Goal: Task Accomplishment & Management: Manage account settings

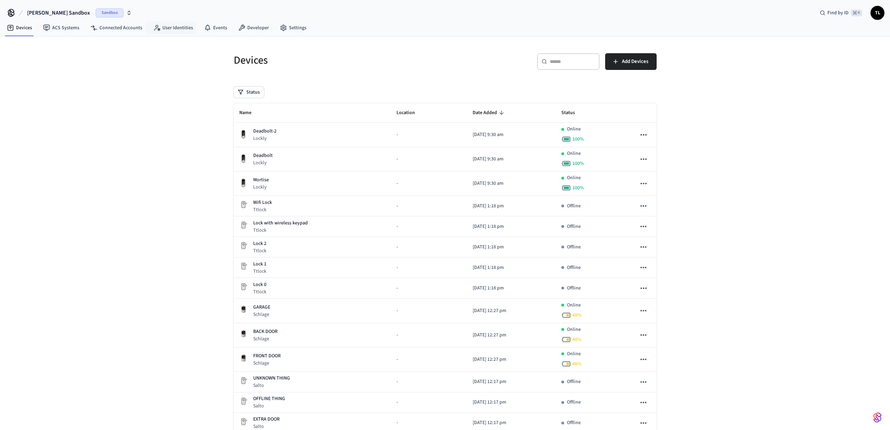
click at [97, 8] on span "Sandbox" at bounding box center [110, 12] width 28 height 9
click at [75, 45] on div "Bundle Package Rooms Production" at bounding box center [58, 44] width 95 height 9
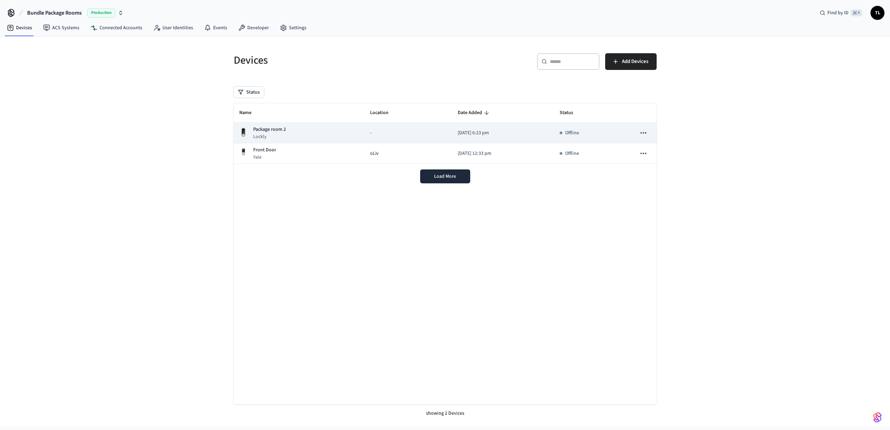
click at [279, 142] on td "Package room 2 Lockly" at bounding box center [299, 133] width 131 height 21
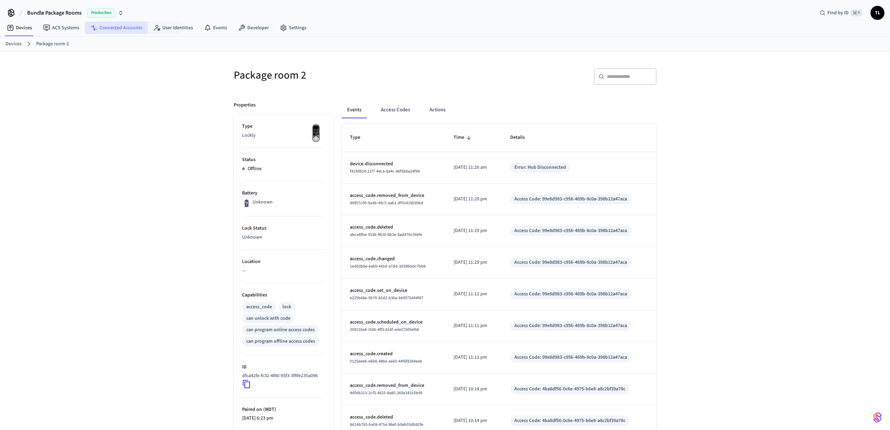
click at [124, 26] on link "Connected Accounts" at bounding box center [116, 28] width 63 height 13
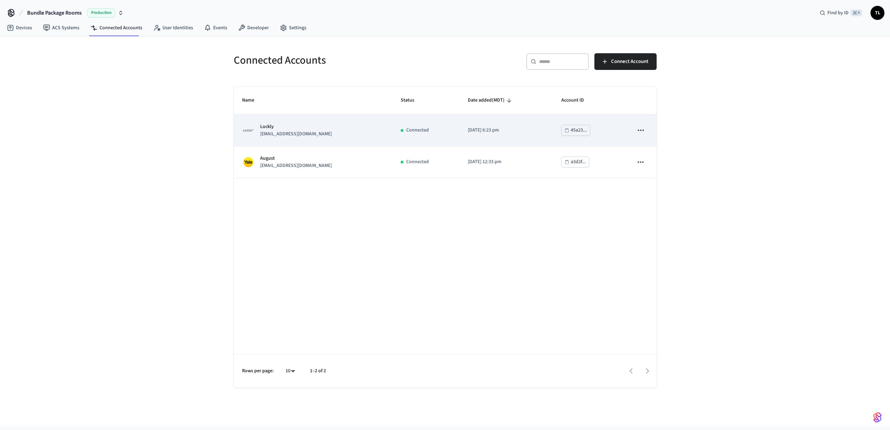
click at [320, 134] on div "Lockly [EMAIL_ADDRESS][DOMAIN_NAME]" at bounding box center [313, 130] width 142 height 15
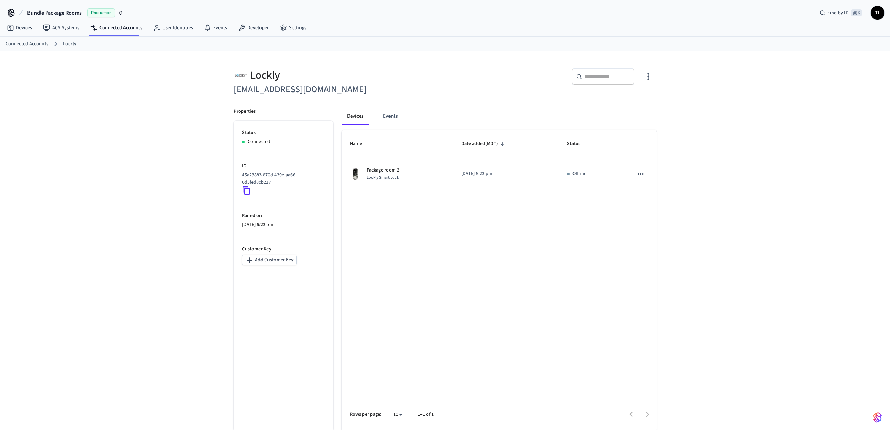
click at [651, 79] on icon "button" at bounding box center [648, 76] width 11 height 11
click at [633, 106] on span "Sync Account" at bounding box center [629, 105] width 28 height 7
click at [632, 102] on span "Sync Account" at bounding box center [629, 105] width 28 height 7
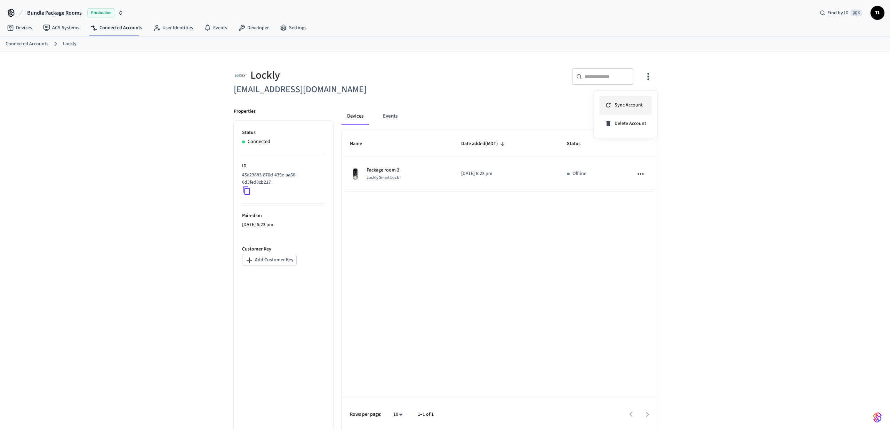
click at [612, 111] on li "Sync Account" at bounding box center [625, 105] width 53 height 18
click at [549, 114] on div at bounding box center [445, 215] width 890 height 430
click at [29, 24] on link "Devices" at bounding box center [19, 28] width 36 height 13
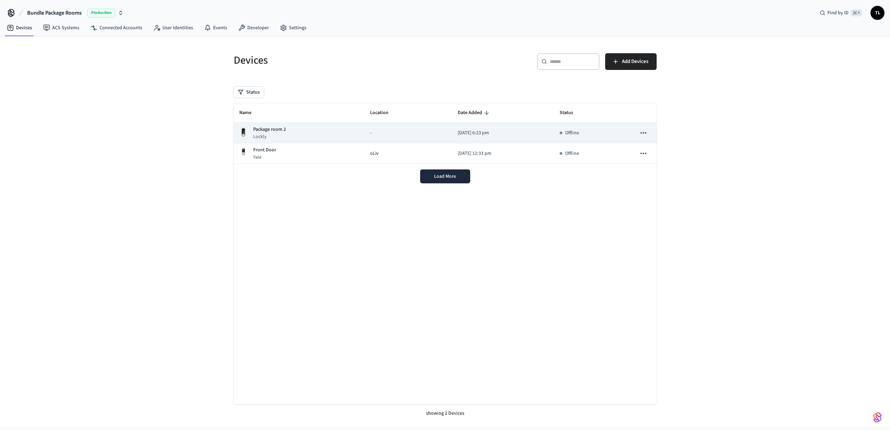
click at [345, 139] on div "Package room 2 Lockly" at bounding box center [299, 133] width 120 height 14
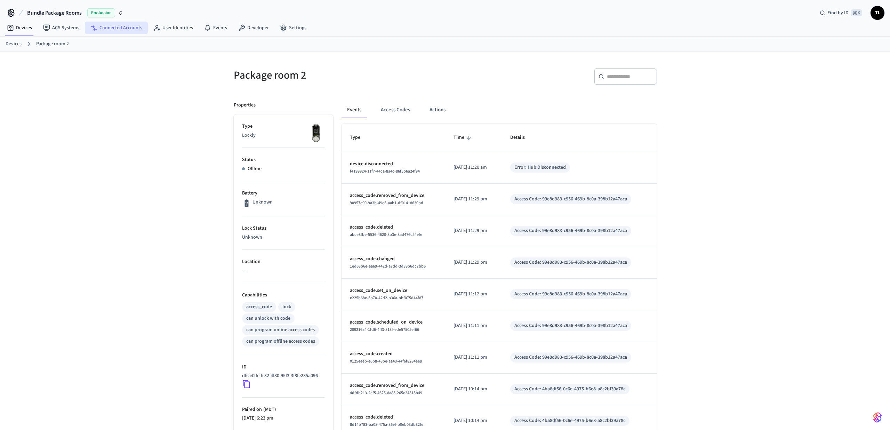
click at [121, 25] on link "Connected Accounts" at bounding box center [116, 28] width 63 height 13
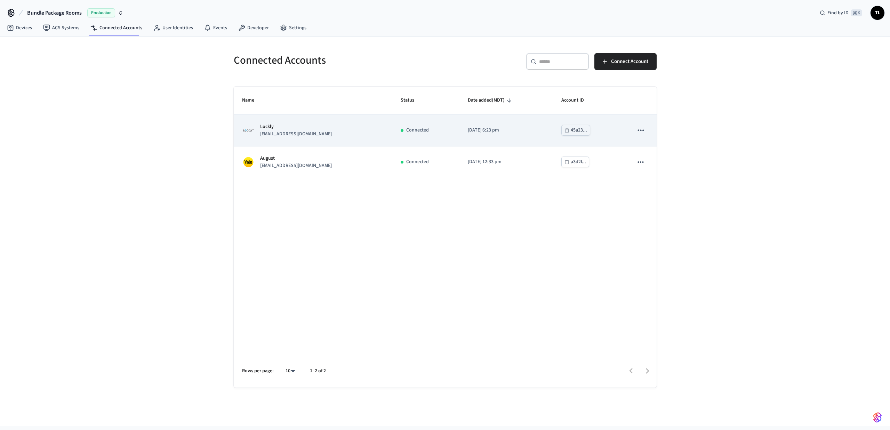
click at [481, 133] on p "[DATE] 6:23 pm" at bounding box center [506, 130] width 77 height 7
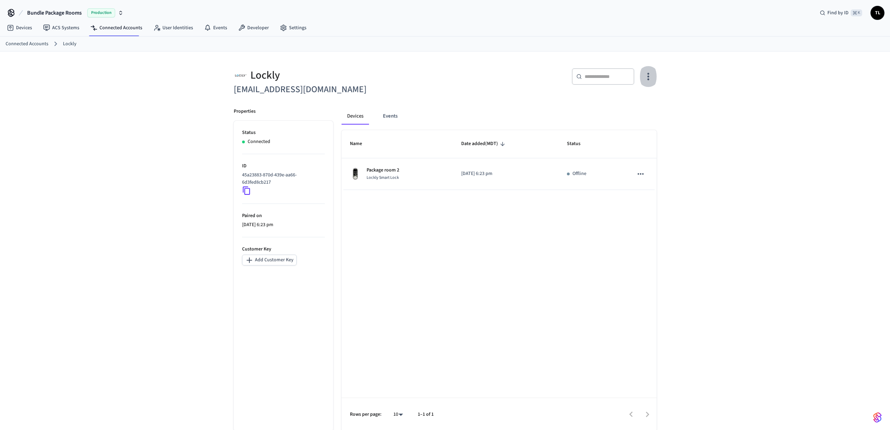
click at [646, 82] on icon "button" at bounding box center [648, 76] width 11 height 11
click at [632, 111] on li "Sync Account" at bounding box center [625, 105] width 53 height 18
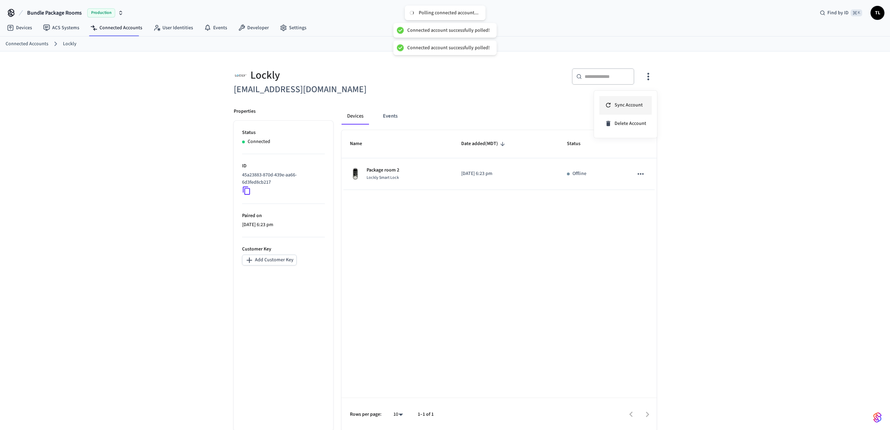
click at [632, 111] on li "Sync Account" at bounding box center [625, 105] width 53 height 18
click at [631, 99] on li "Sync Account" at bounding box center [625, 105] width 53 height 18
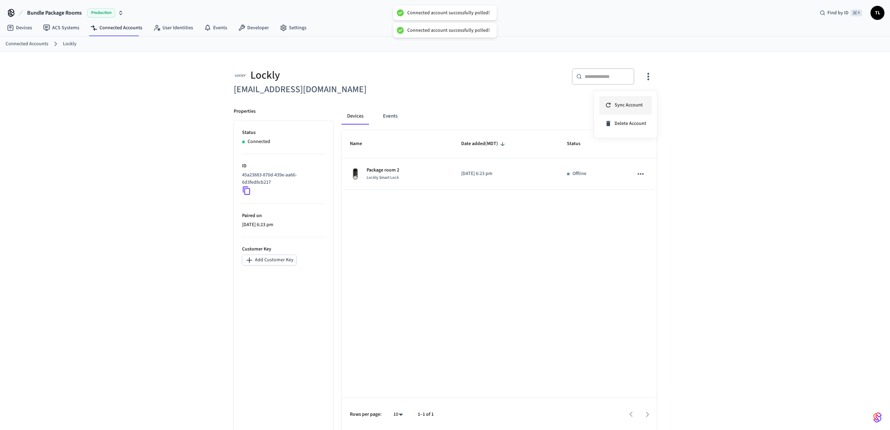
click at [631, 99] on li "Sync Account" at bounding box center [625, 105] width 53 height 18
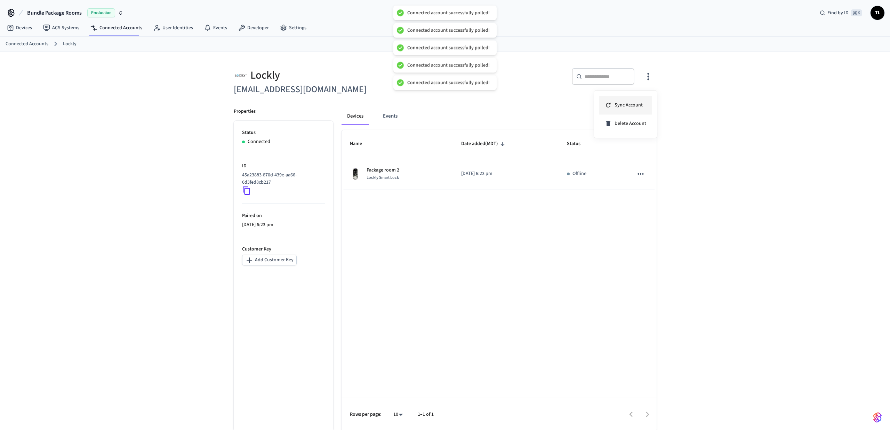
click at [631, 99] on li "Sync Account" at bounding box center [625, 105] width 53 height 18
click at [547, 152] on div at bounding box center [445, 215] width 890 height 430
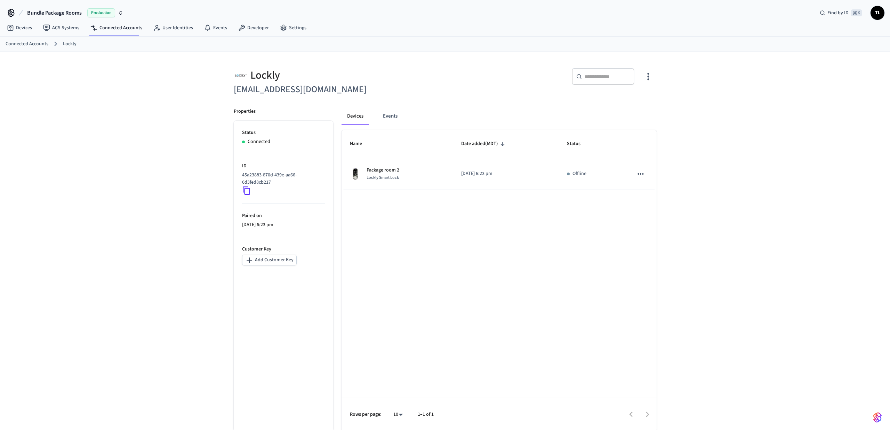
click at [639, 88] on div "​ ​" at bounding box center [552, 79] width 207 height 22
click at [644, 85] on button "button" at bounding box center [648, 77] width 16 height 28
click at [630, 105] on span "Sync Account" at bounding box center [629, 105] width 28 height 7
click at [21, 26] on div at bounding box center [445, 215] width 890 height 430
click at [24, 26] on link "Devices" at bounding box center [19, 28] width 36 height 13
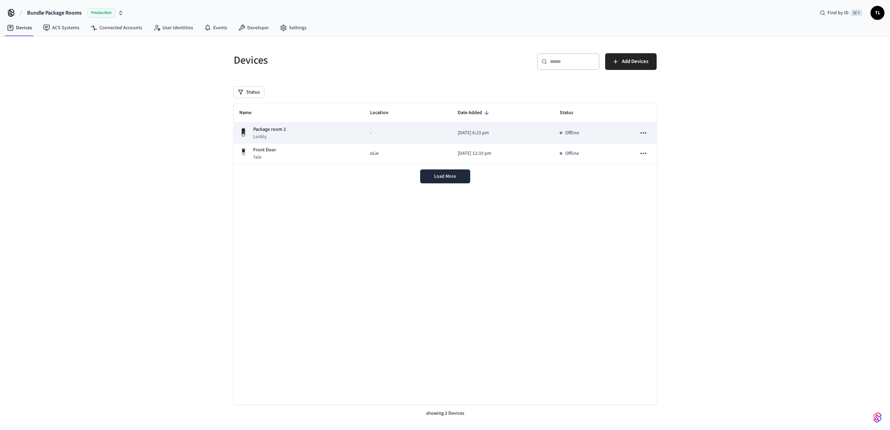
click at [398, 139] on td "-" at bounding box center [409, 133] width 88 height 21
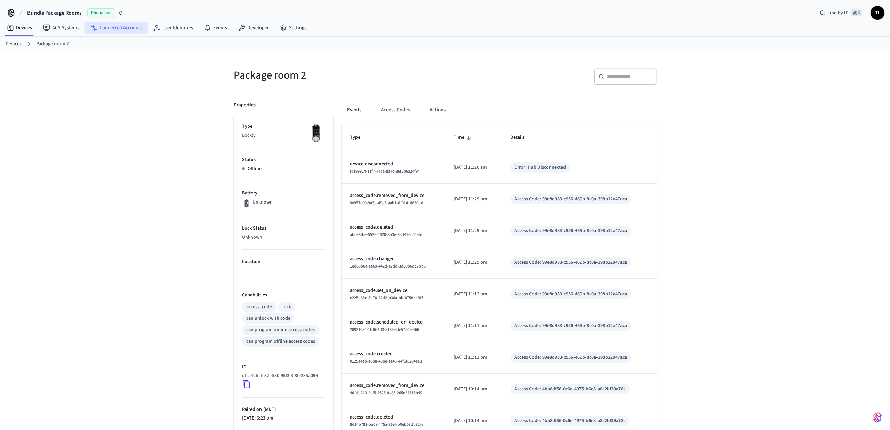
click at [130, 32] on link "Connected Accounts" at bounding box center [116, 28] width 63 height 13
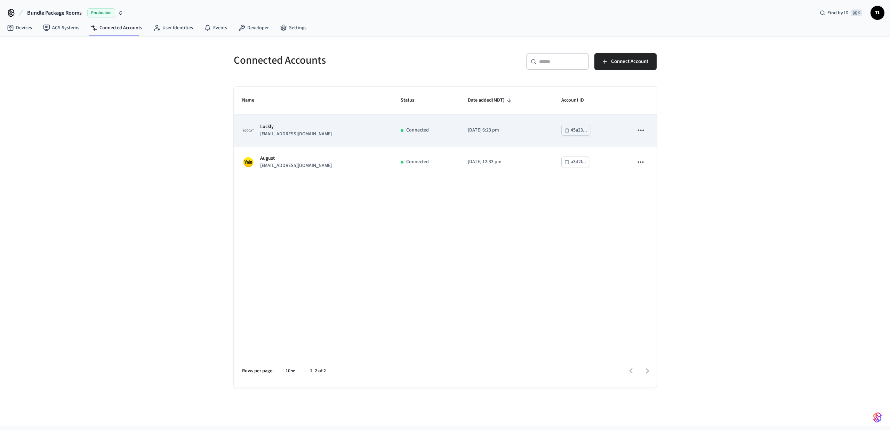
click at [634, 131] on button "sticky table" at bounding box center [640, 130] width 15 height 15
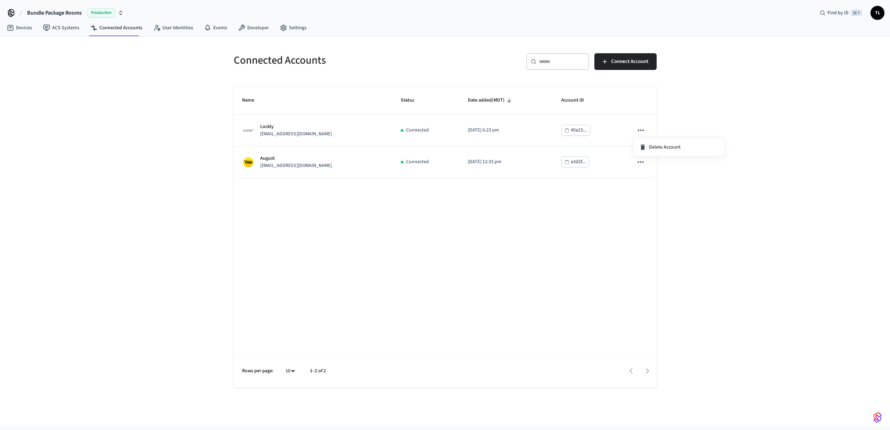
click at [615, 135] on div at bounding box center [445, 215] width 890 height 430
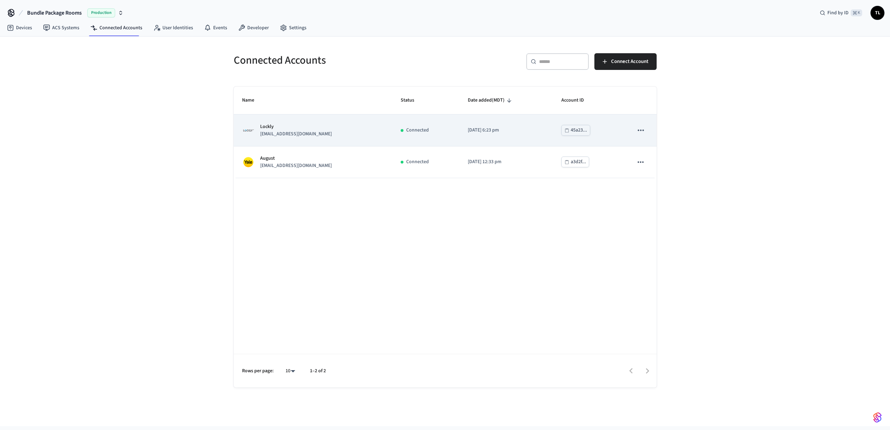
click at [512, 133] on p "[DATE] 6:23 pm" at bounding box center [506, 130] width 77 height 7
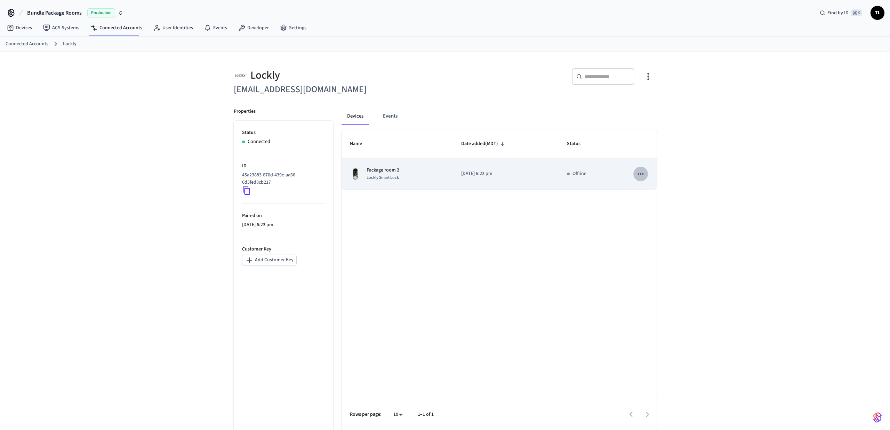
click at [636, 172] on icon "sticky table" at bounding box center [640, 173] width 9 height 9
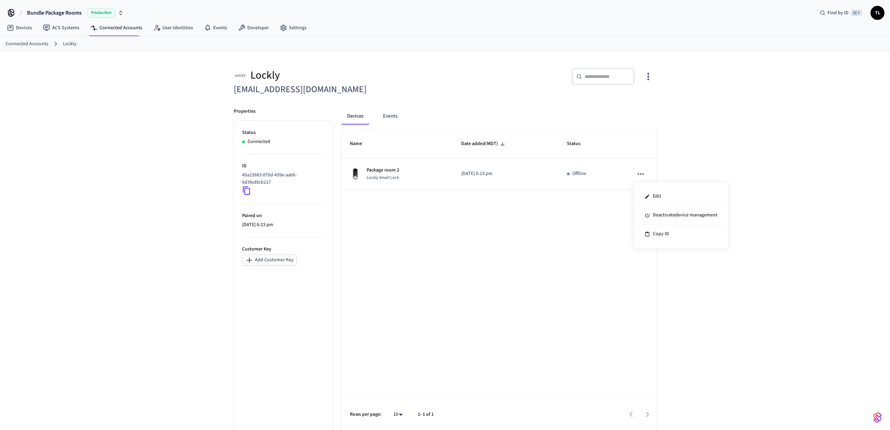
click at [605, 220] on div at bounding box center [445, 215] width 890 height 430
click at [651, 80] on icon "button" at bounding box center [648, 76] width 11 height 11
click at [630, 105] on span "Sync Account" at bounding box center [629, 105] width 28 height 7
click at [561, 177] on div at bounding box center [445, 215] width 890 height 430
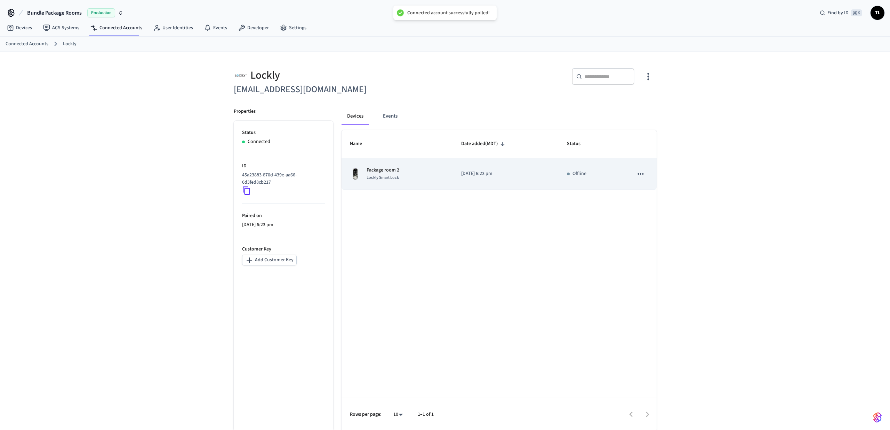
click at [527, 178] on td "[DATE] 6:23 pm" at bounding box center [506, 174] width 106 height 32
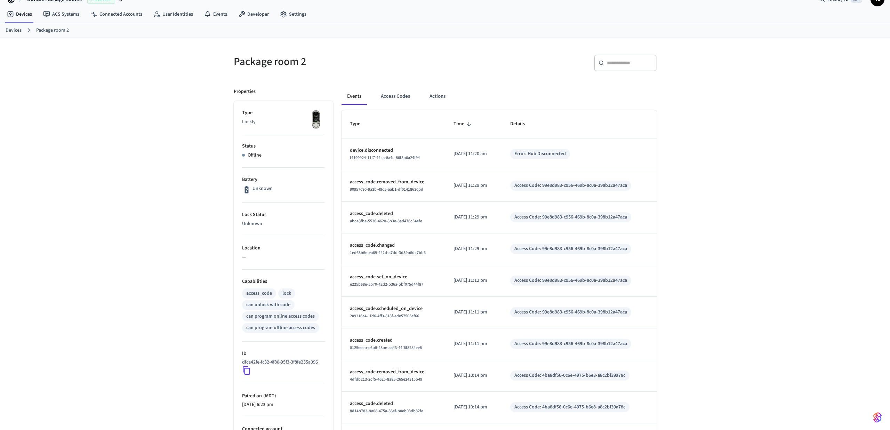
scroll to position [108, 0]
